Goal: Information Seeking & Learning: Learn about a topic

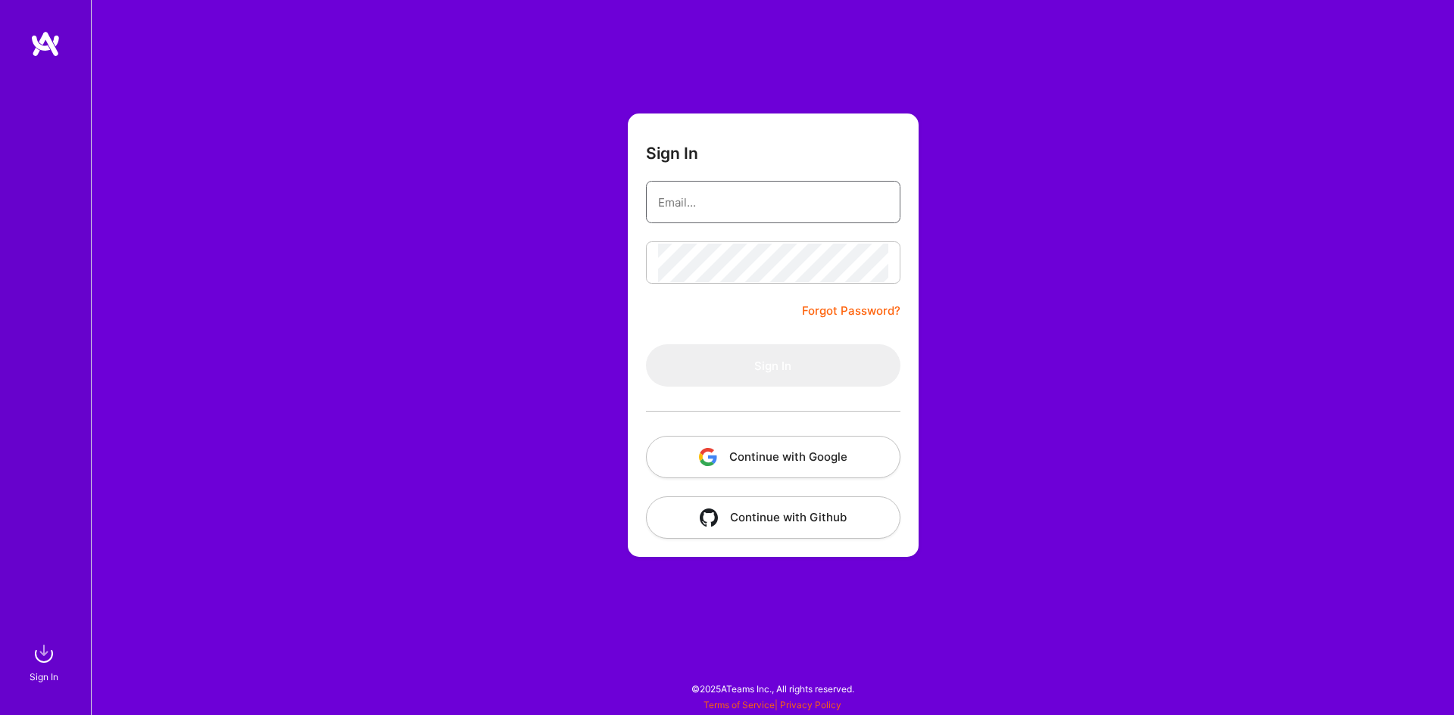
type input "[PERSON_NAME][EMAIL_ADDRESS][PERSON_NAME][PERSON_NAME][DOMAIN_NAME]"
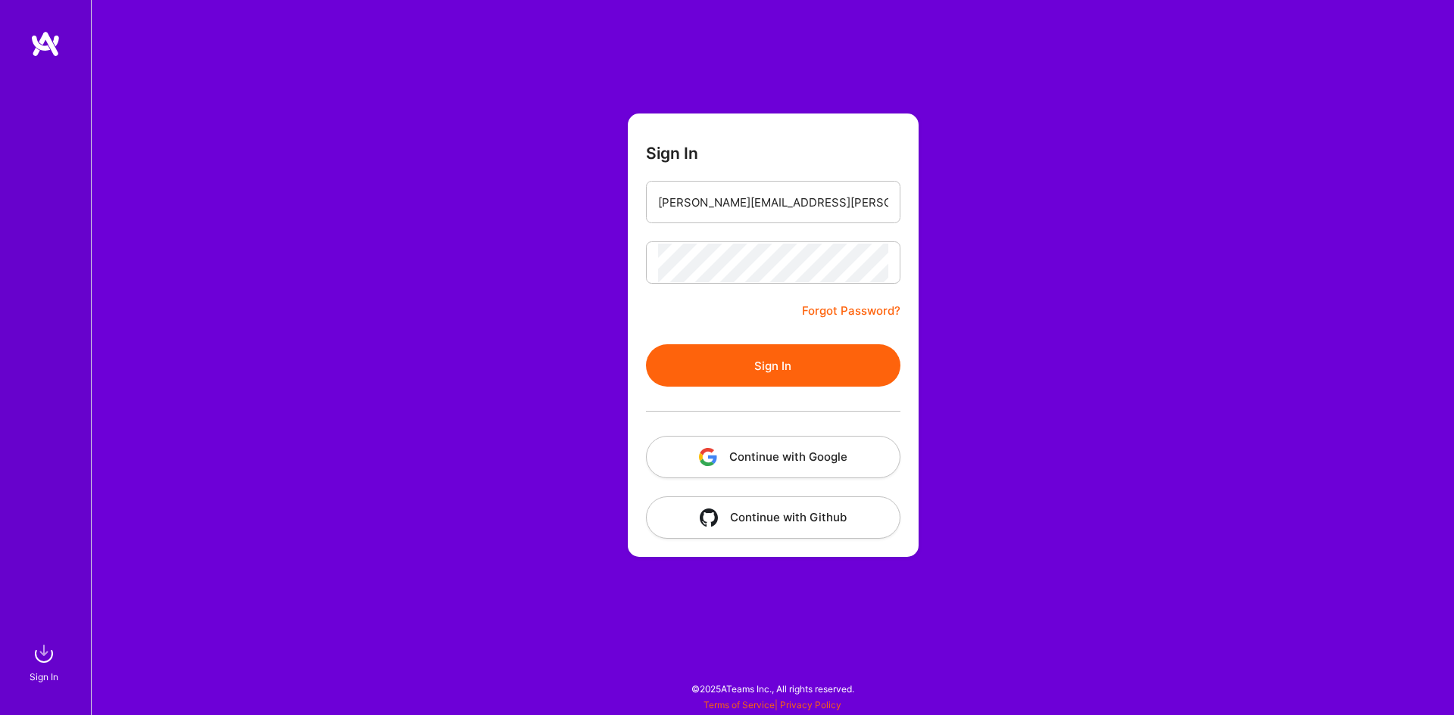
click at [665, 348] on button "Sign In" at bounding box center [773, 365] width 254 height 42
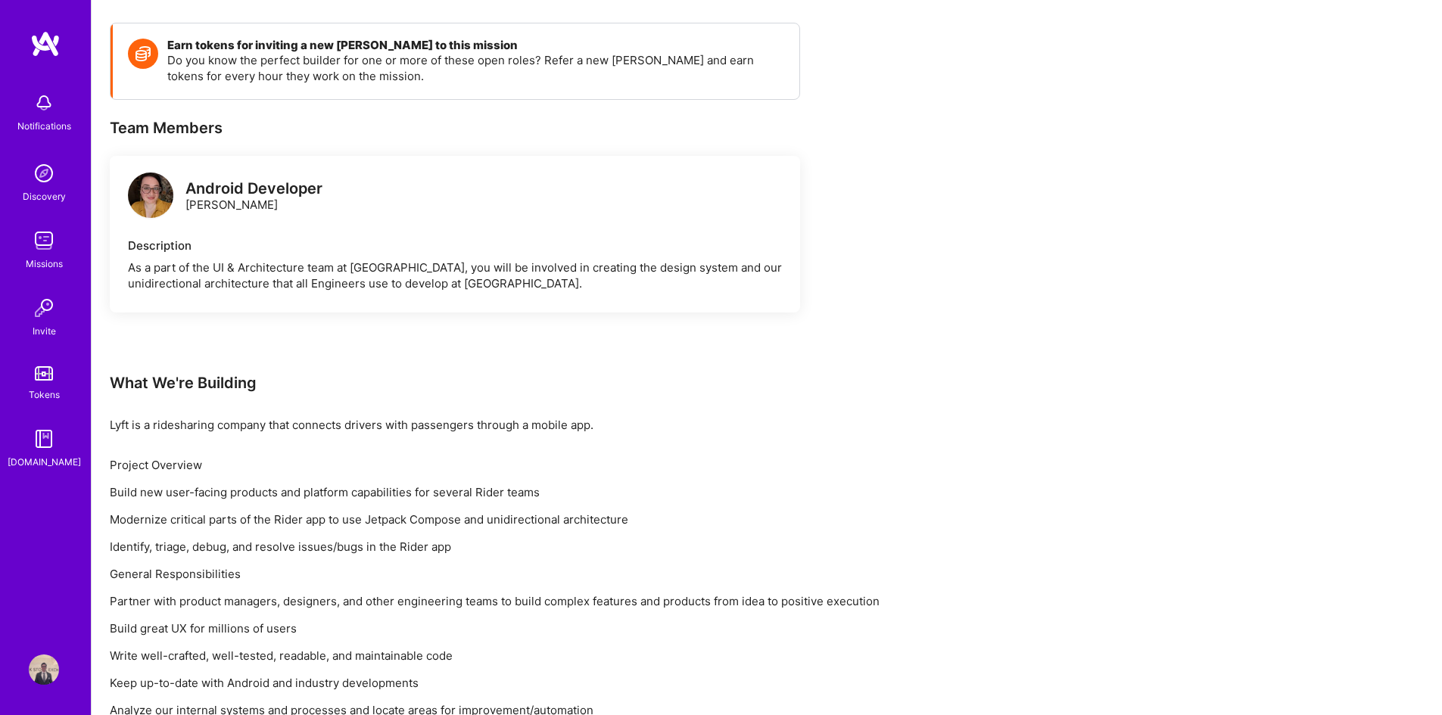
scroll to position [303, 0]
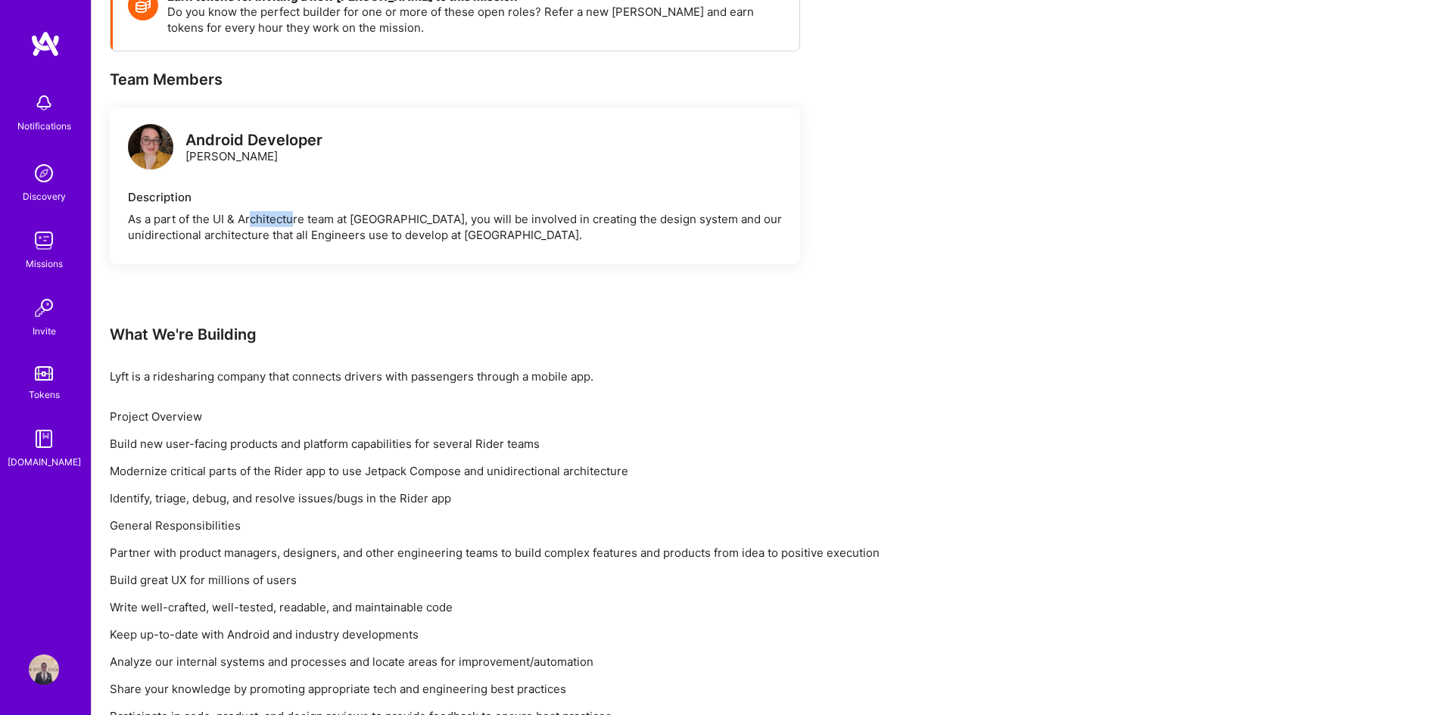
drag, startPoint x: 254, startPoint y: 217, endPoint x: 294, endPoint y: 225, distance: 40.8
click at [294, 225] on div "As a part of the UI & Architecture team at [GEOGRAPHIC_DATA], you will be invol…" at bounding box center [455, 227] width 654 height 32
click at [48, 179] on img at bounding box center [44, 173] width 30 height 30
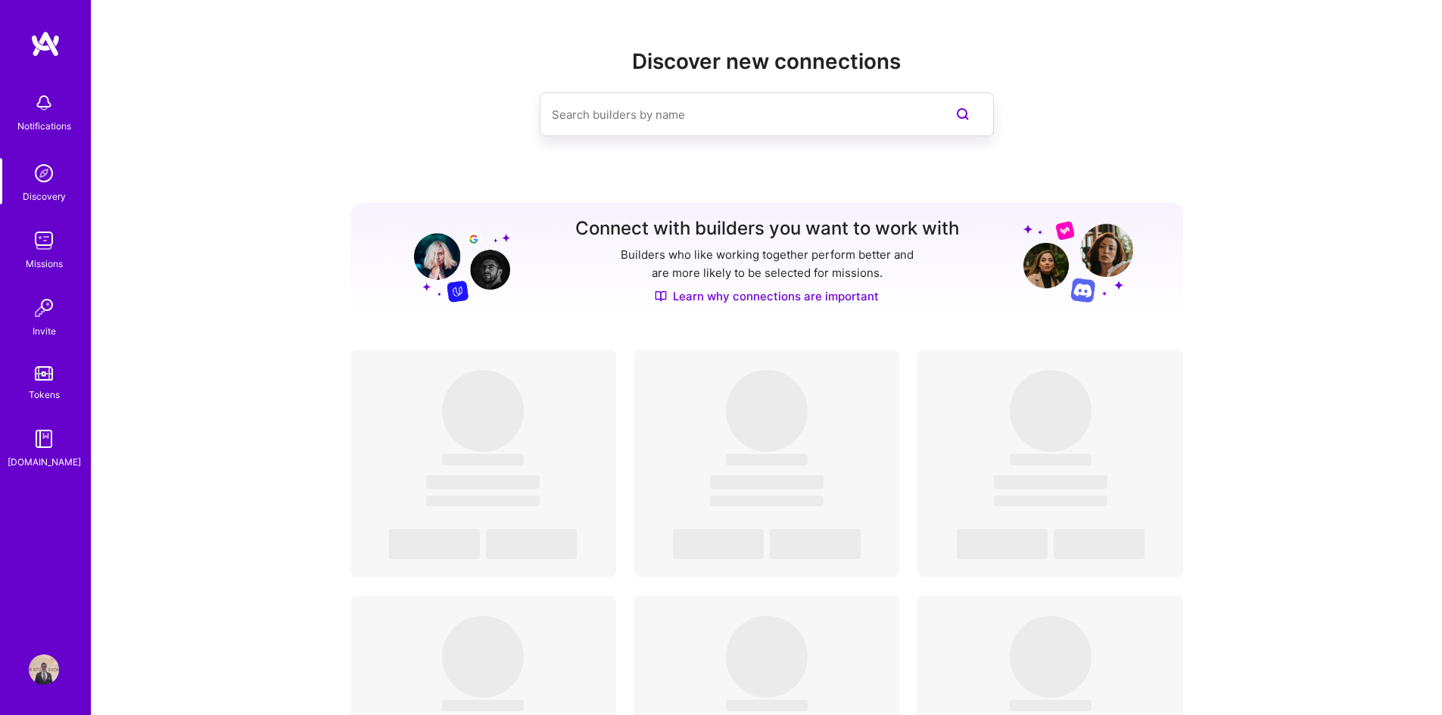
click at [53, 239] on img at bounding box center [44, 241] width 30 height 30
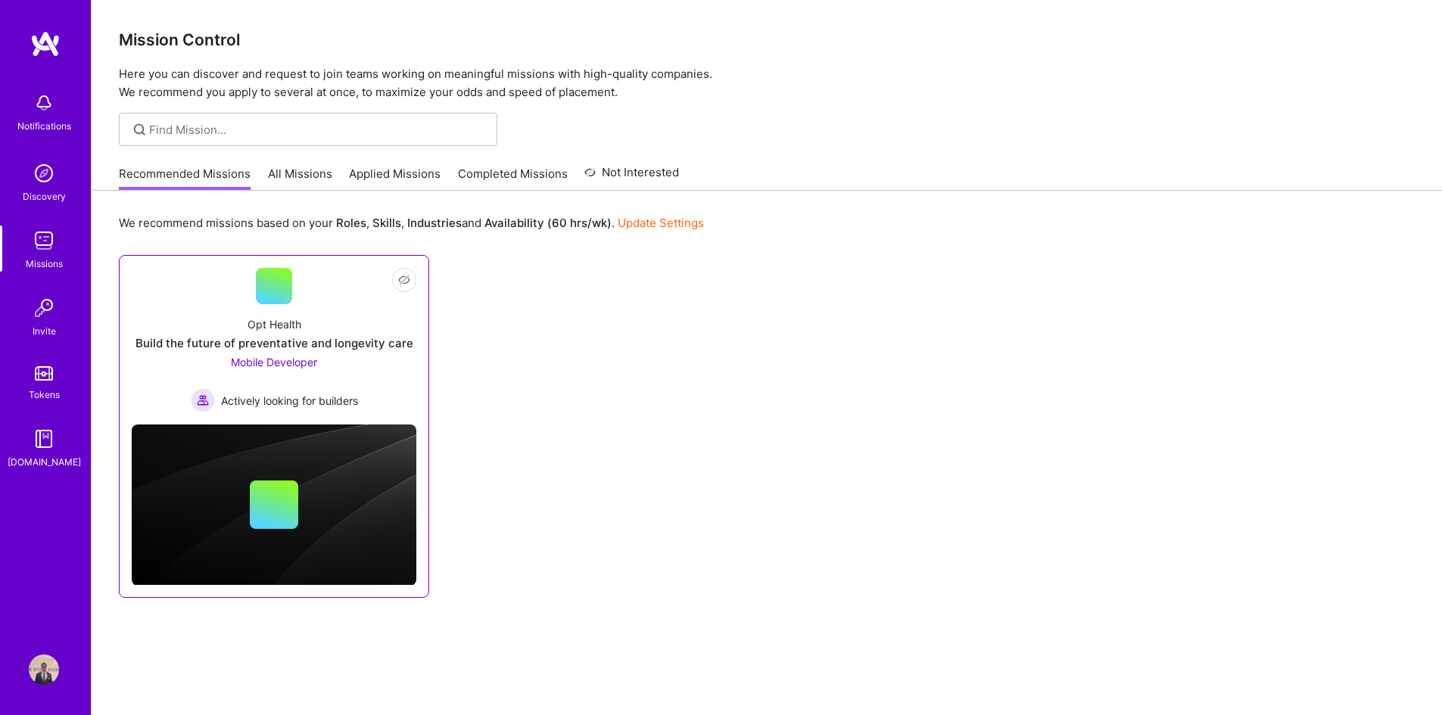
click at [287, 360] on span "Mobile Developer" at bounding box center [274, 362] width 86 height 13
